Goal: Task Accomplishment & Management: Complete application form

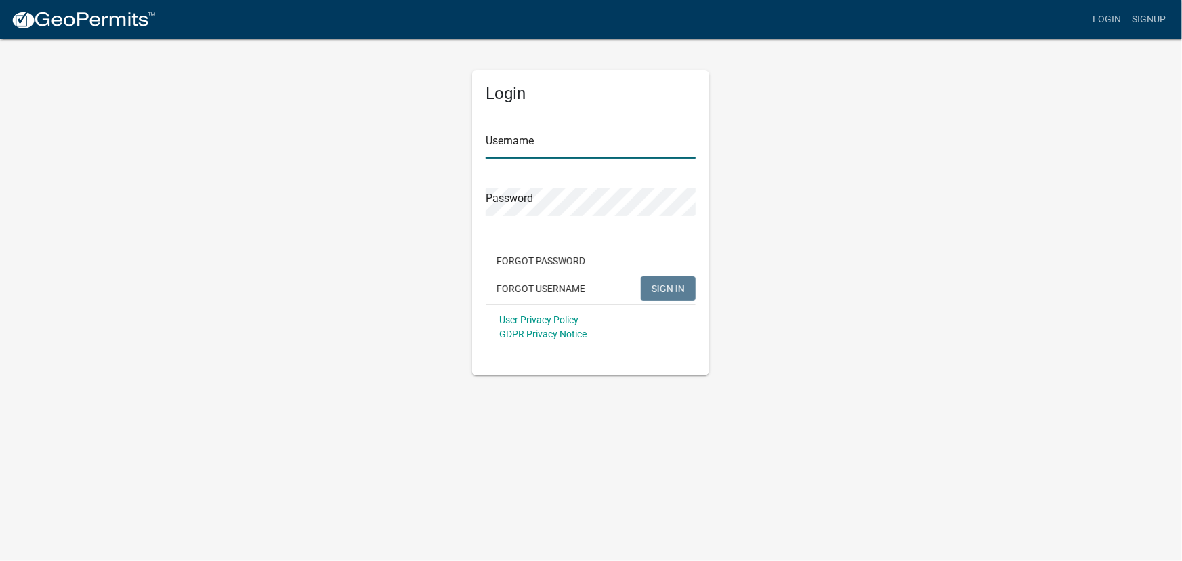
type input "manishapathak12S&ME"
click at [663, 279] on button "SIGN IN" at bounding box center [668, 288] width 55 height 24
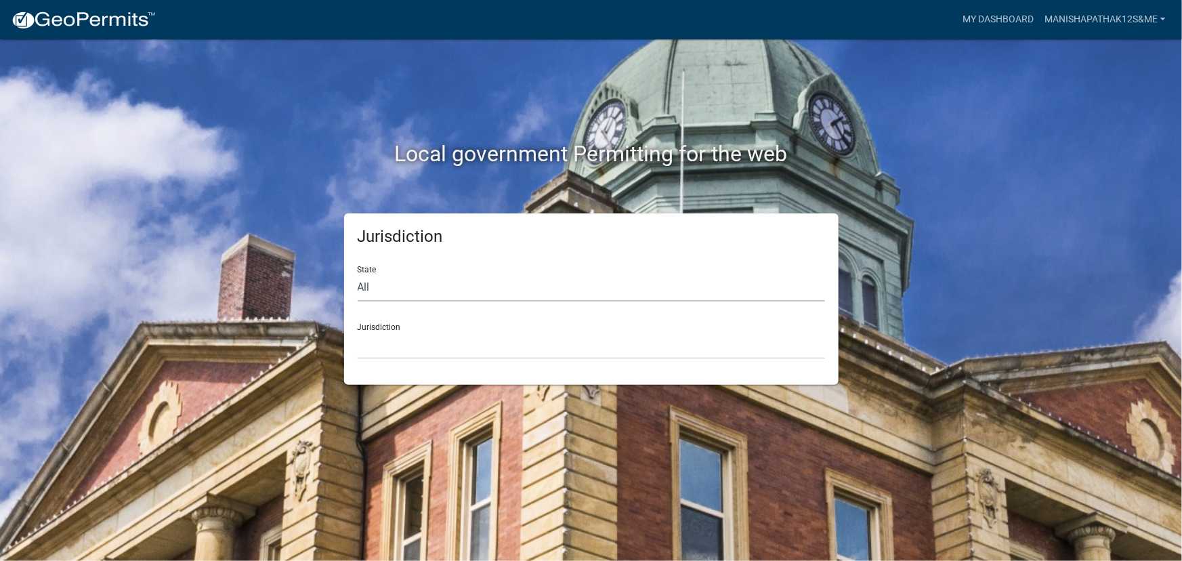
click at [377, 290] on select "All [US_STATE] [US_STATE] [US_STATE] [US_STATE] [US_STATE] [US_STATE] [US_STATE…" at bounding box center [591, 288] width 467 height 28
select select "[US_STATE]"
click at [358, 274] on select "All [US_STATE] [US_STATE] [US_STATE] [US_STATE] [US_STATE] [US_STATE] [US_STATE…" at bounding box center [591, 288] width 467 height 28
click at [395, 353] on select "City of [GEOGRAPHIC_DATA], [US_STATE] City of [GEOGRAPHIC_DATA], [US_STATE] Cit…" at bounding box center [591, 345] width 467 height 28
